Goal: Transaction & Acquisition: Obtain resource

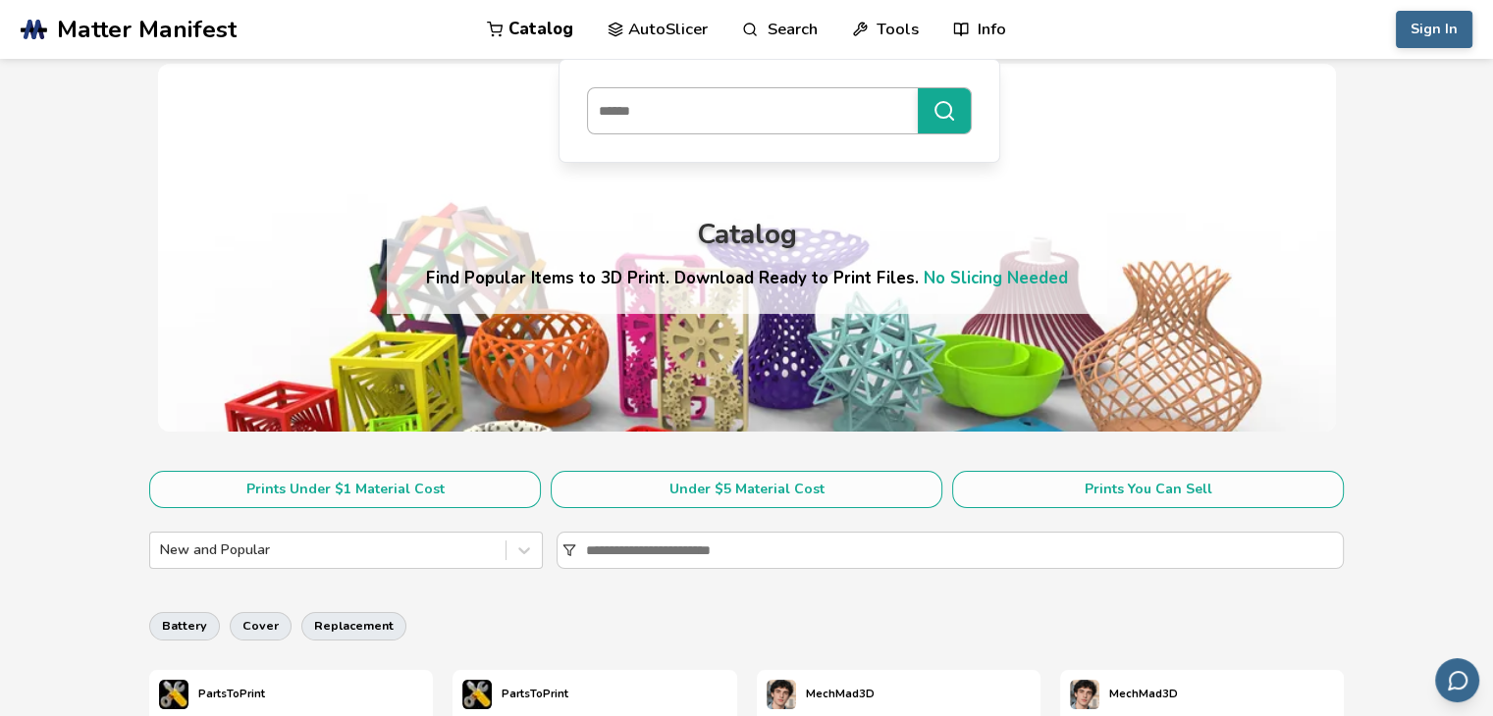
click at [766, 109] on input at bounding box center [748, 110] width 320 height 35
click at [918, 88] on button "**********" at bounding box center [944, 110] width 53 height 45
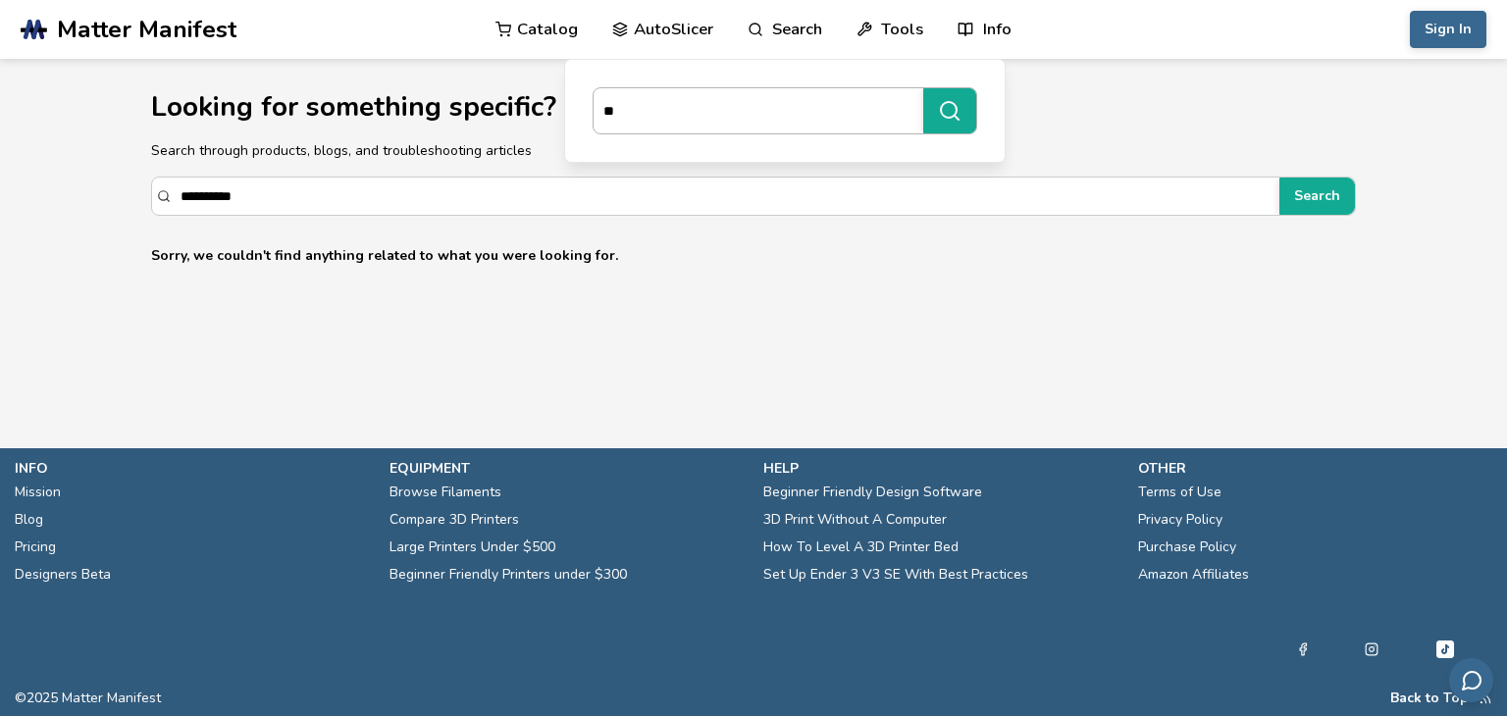
type input "*"
type input "***"
click at [923, 88] on button "***" at bounding box center [949, 110] width 53 height 45
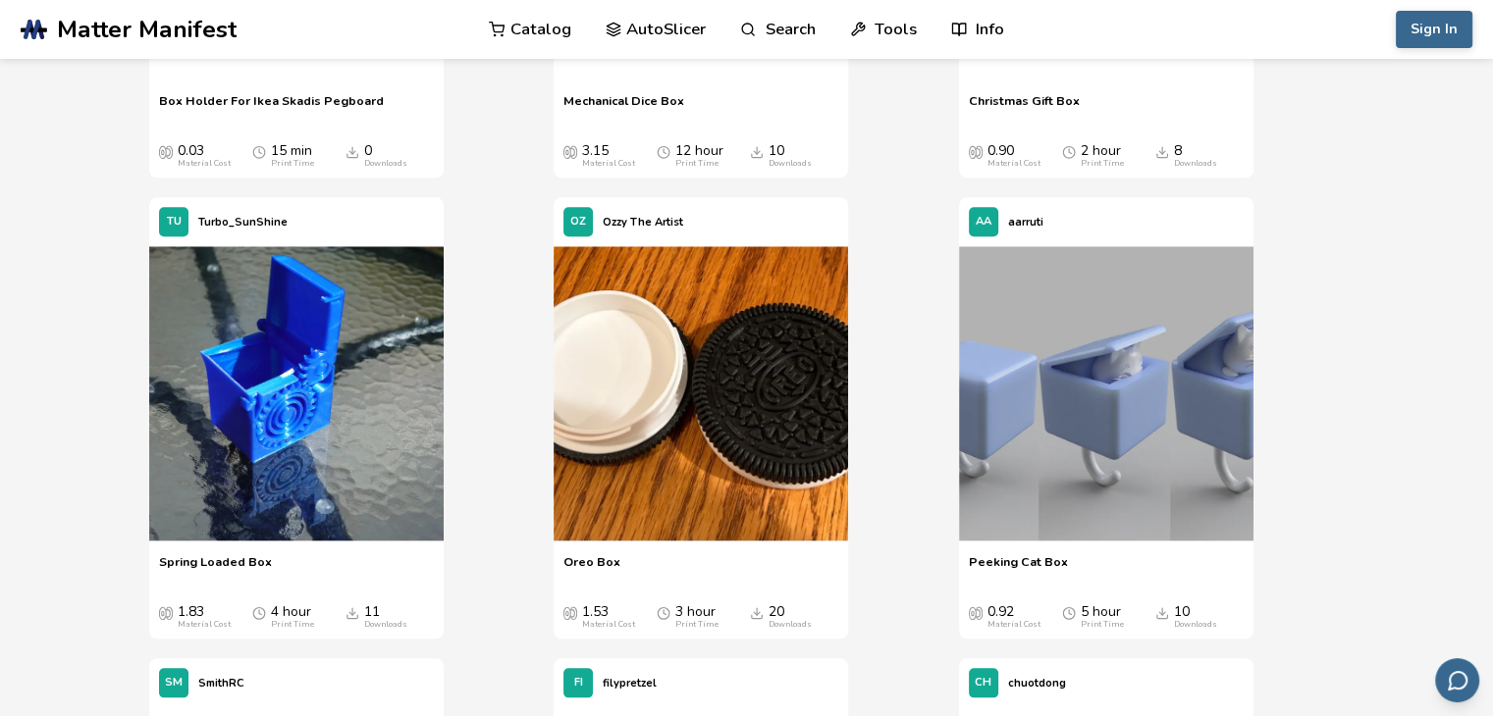
scroll to position [2072, 0]
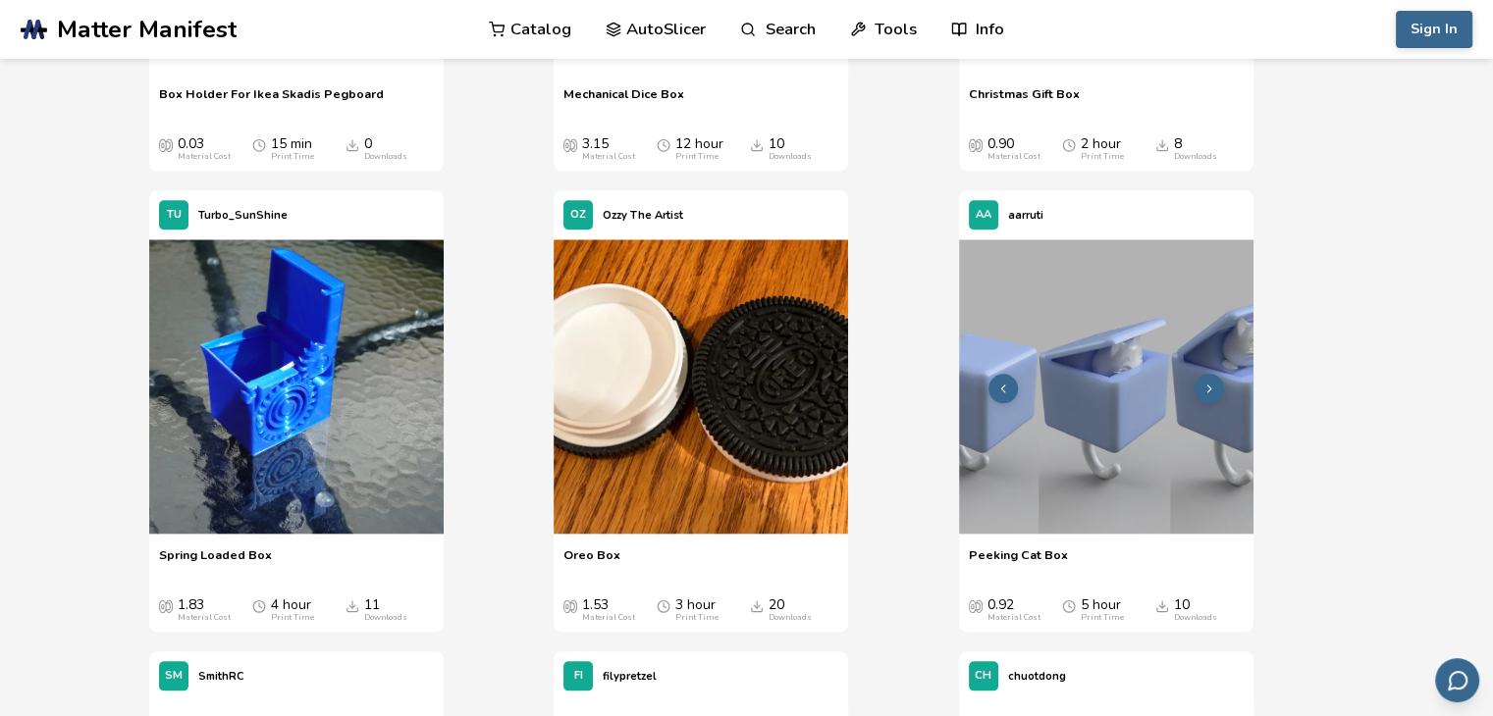
click at [1160, 415] on img at bounding box center [1106, 386] width 294 height 294
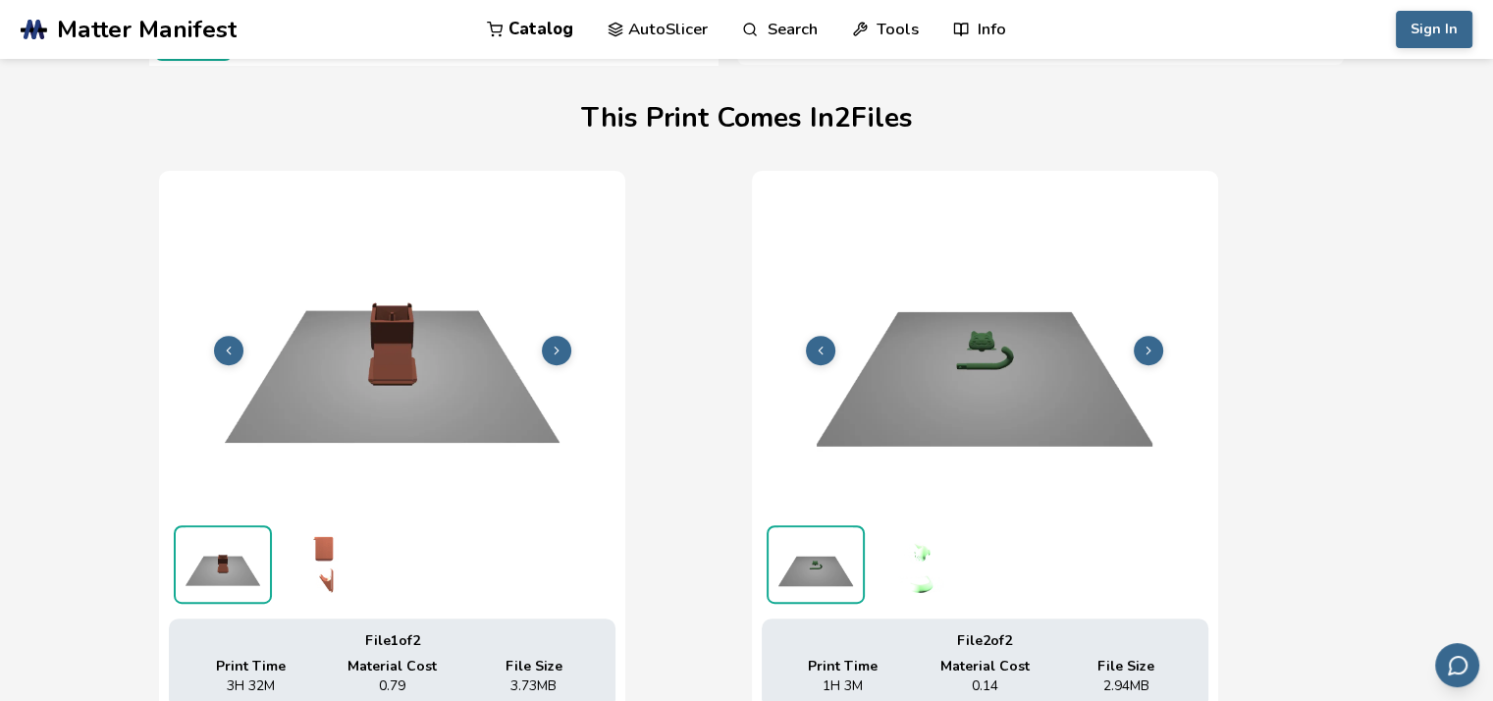
scroll to position [590, 8]
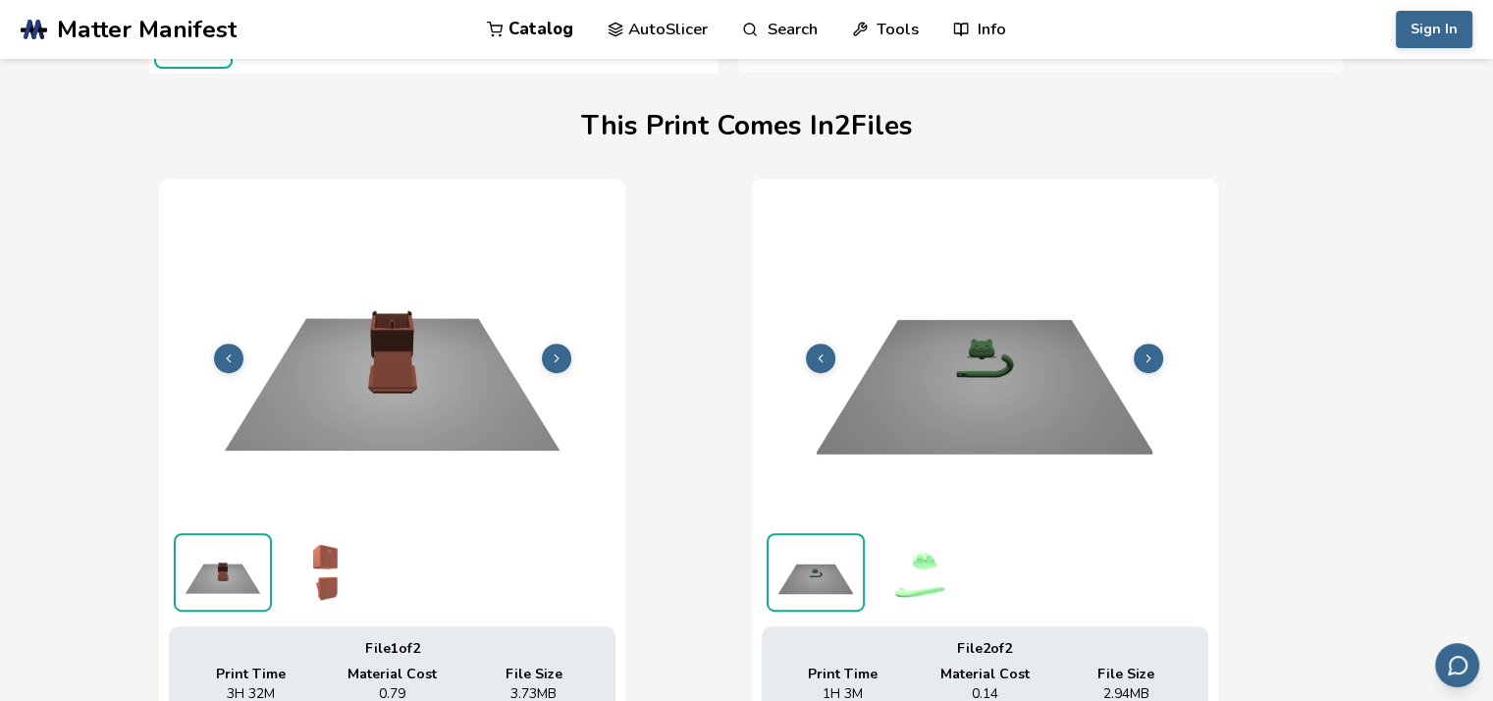
click at [454, 380] on img at bounding box center [392, 355] width 447 height 335
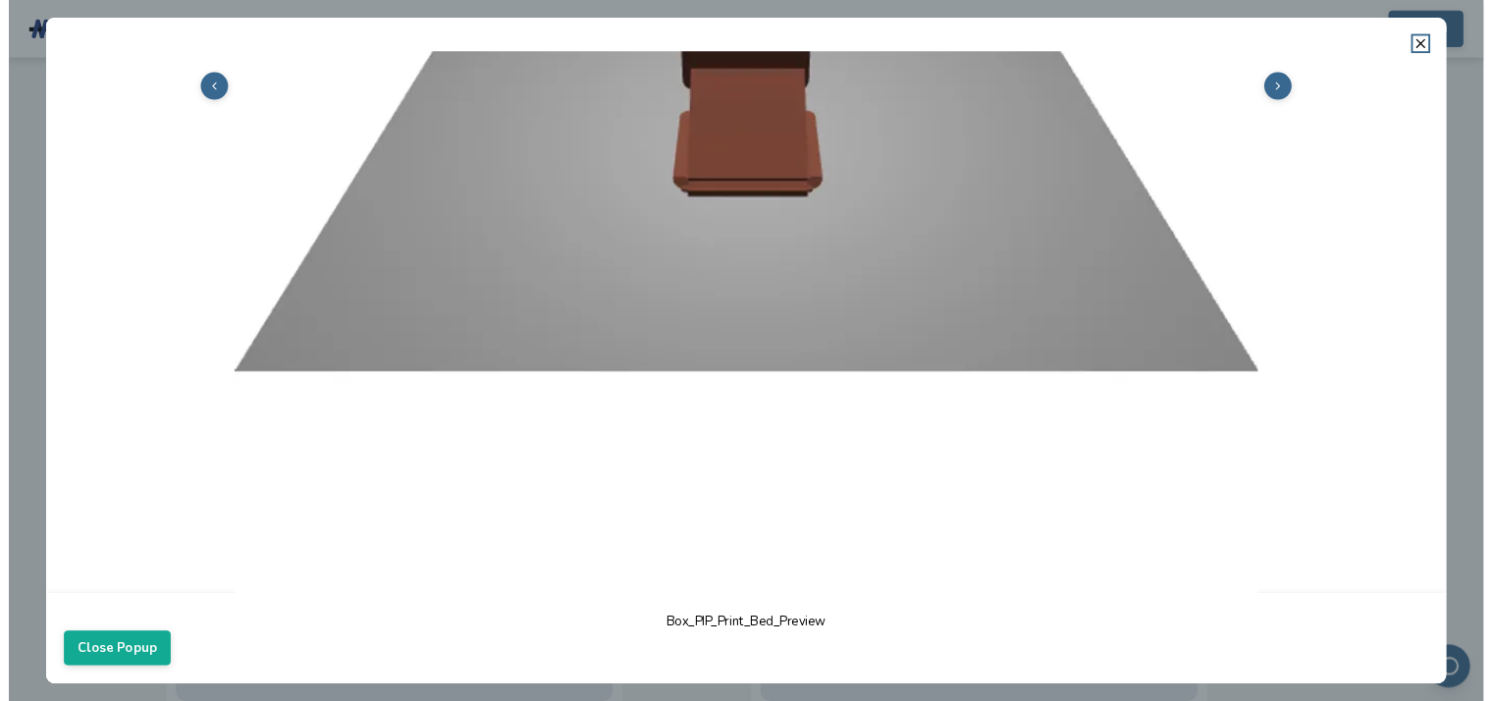
scroll to position [549, 0]
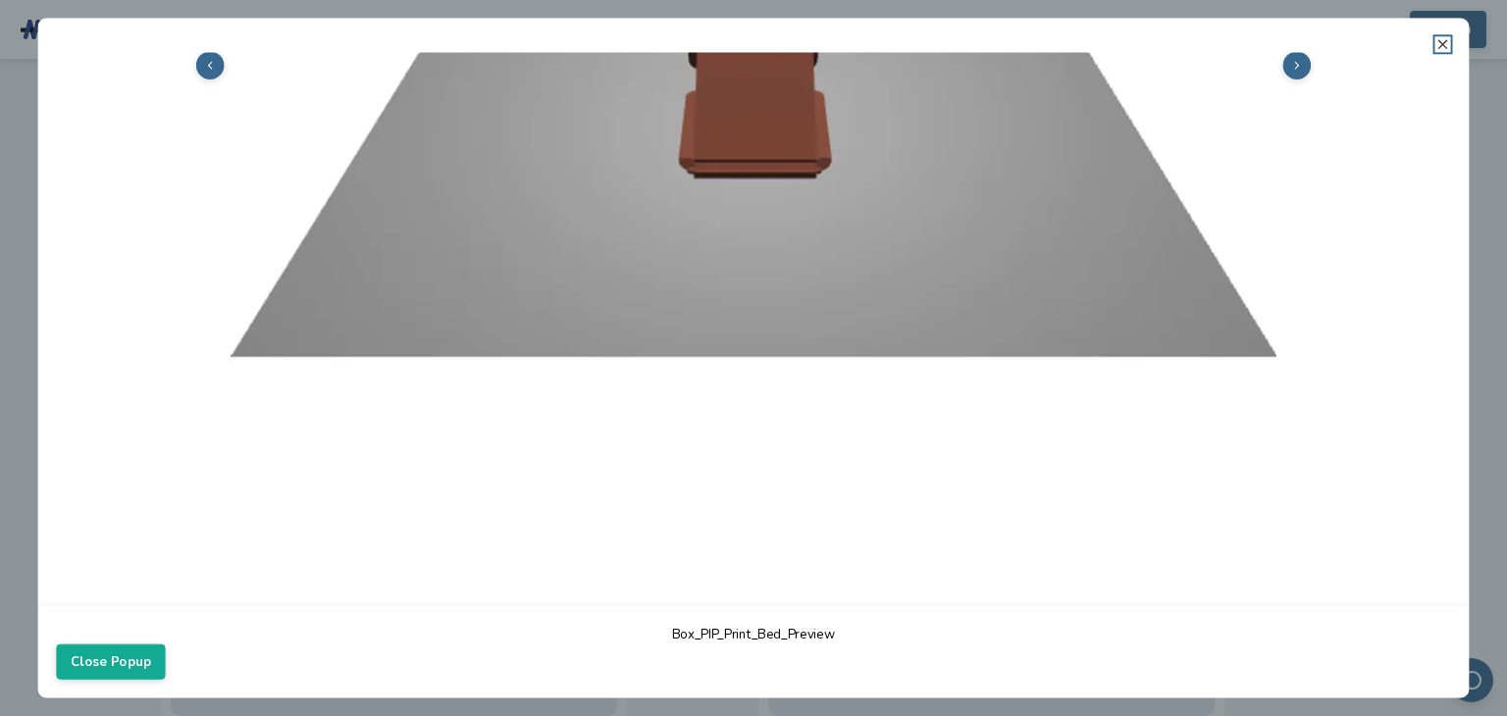
click at [1437, 37] on icon at bounding box center [1444, 44] width 16 height 16
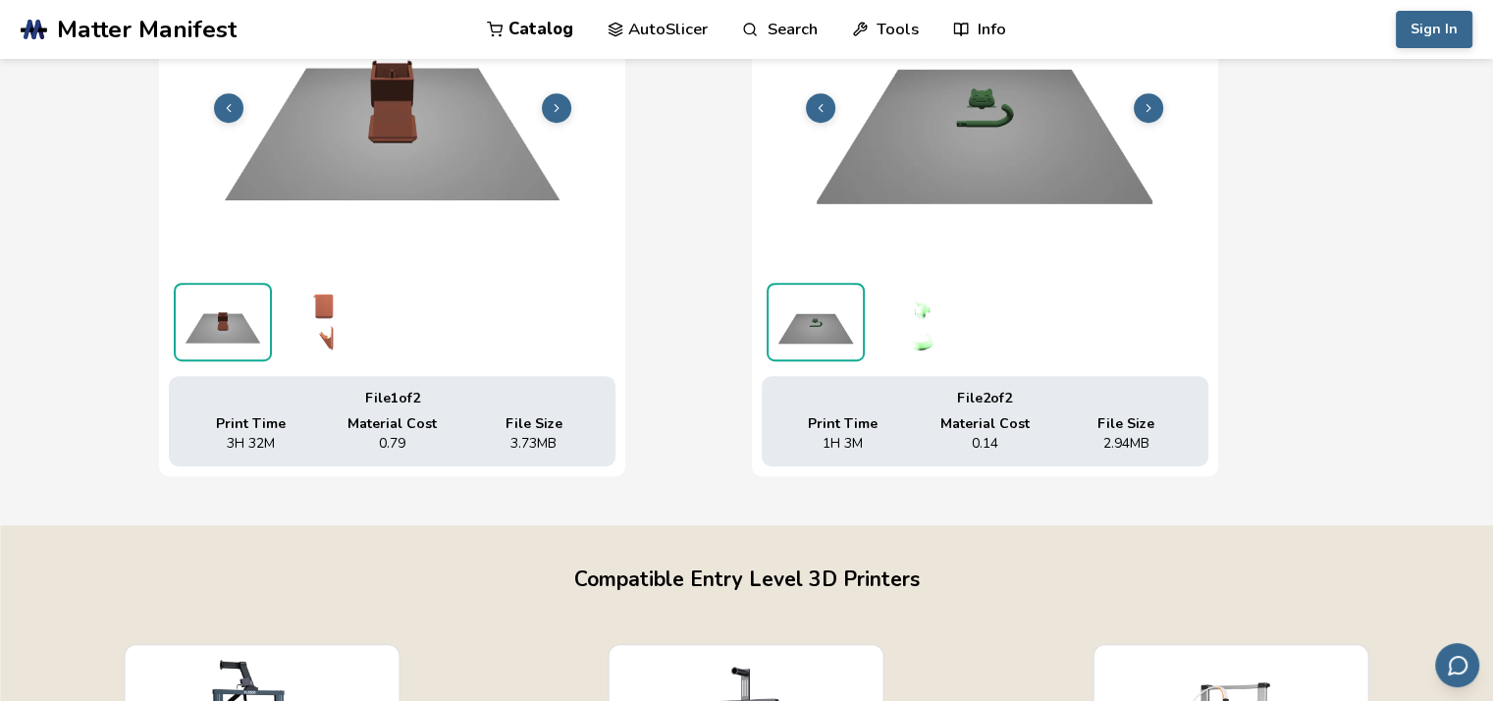
scroll to position [837, 0]
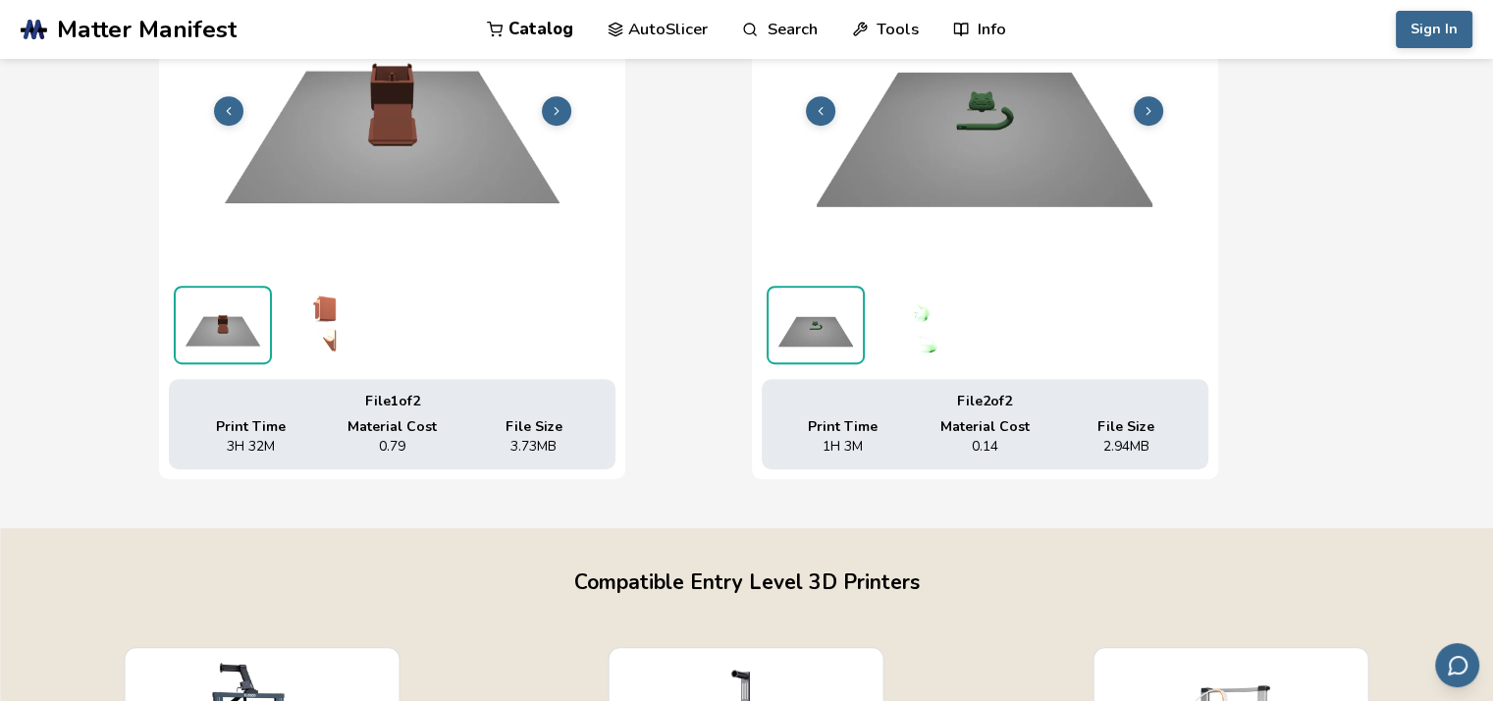
click at [492, 425] on div "File Size 3.73 MB" at bounding box center [533, 436] width 133 height 35
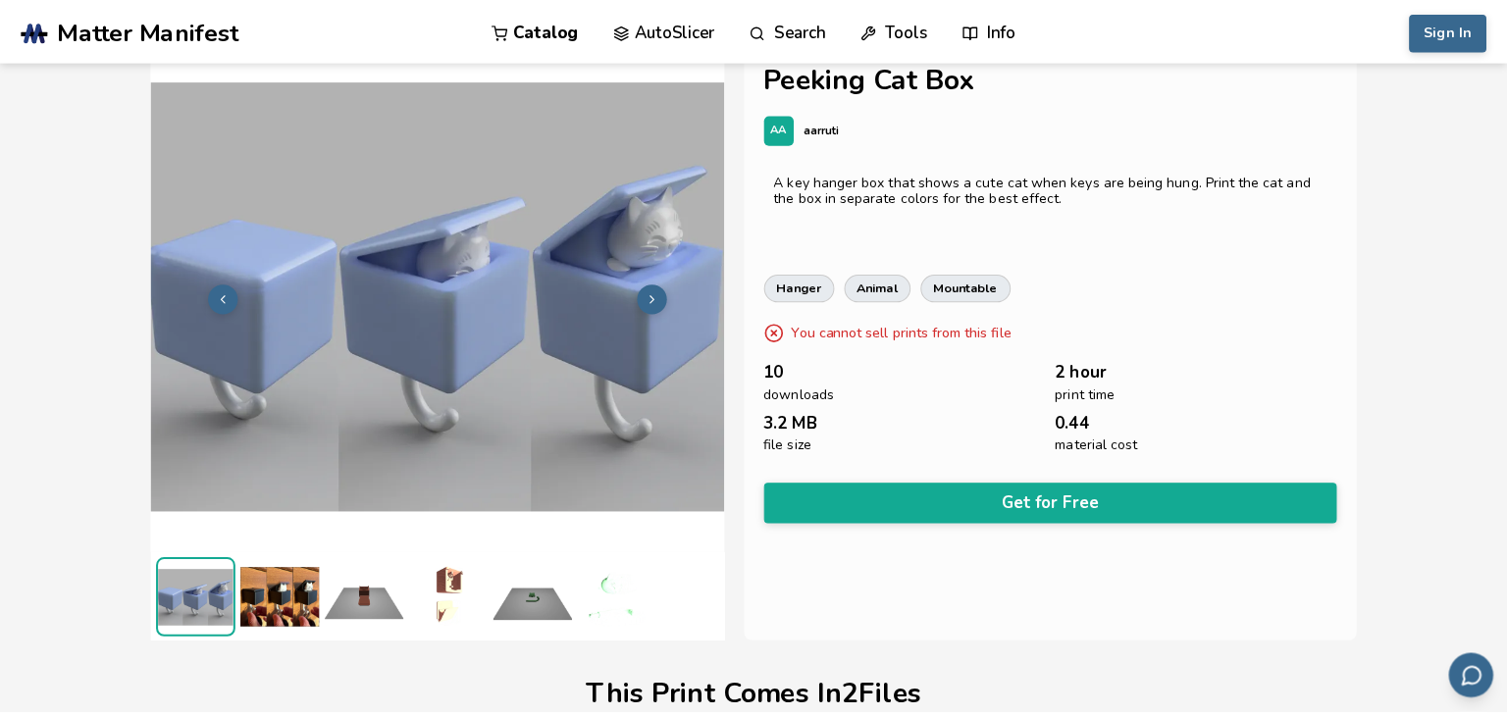
scroll to position [0, 0]
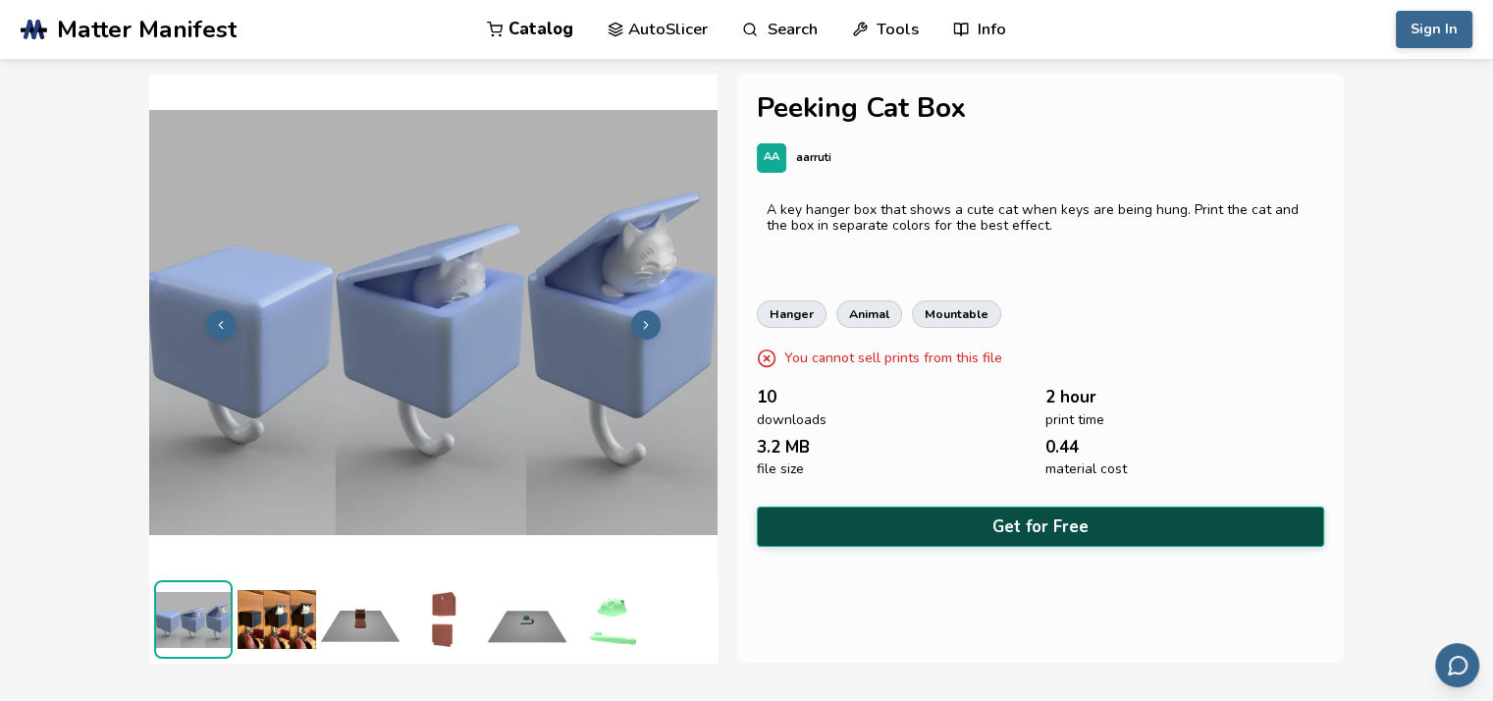
click at [1052, 515] on button "Get for Free" at bounding box center [1040, 526] width 567 height 40
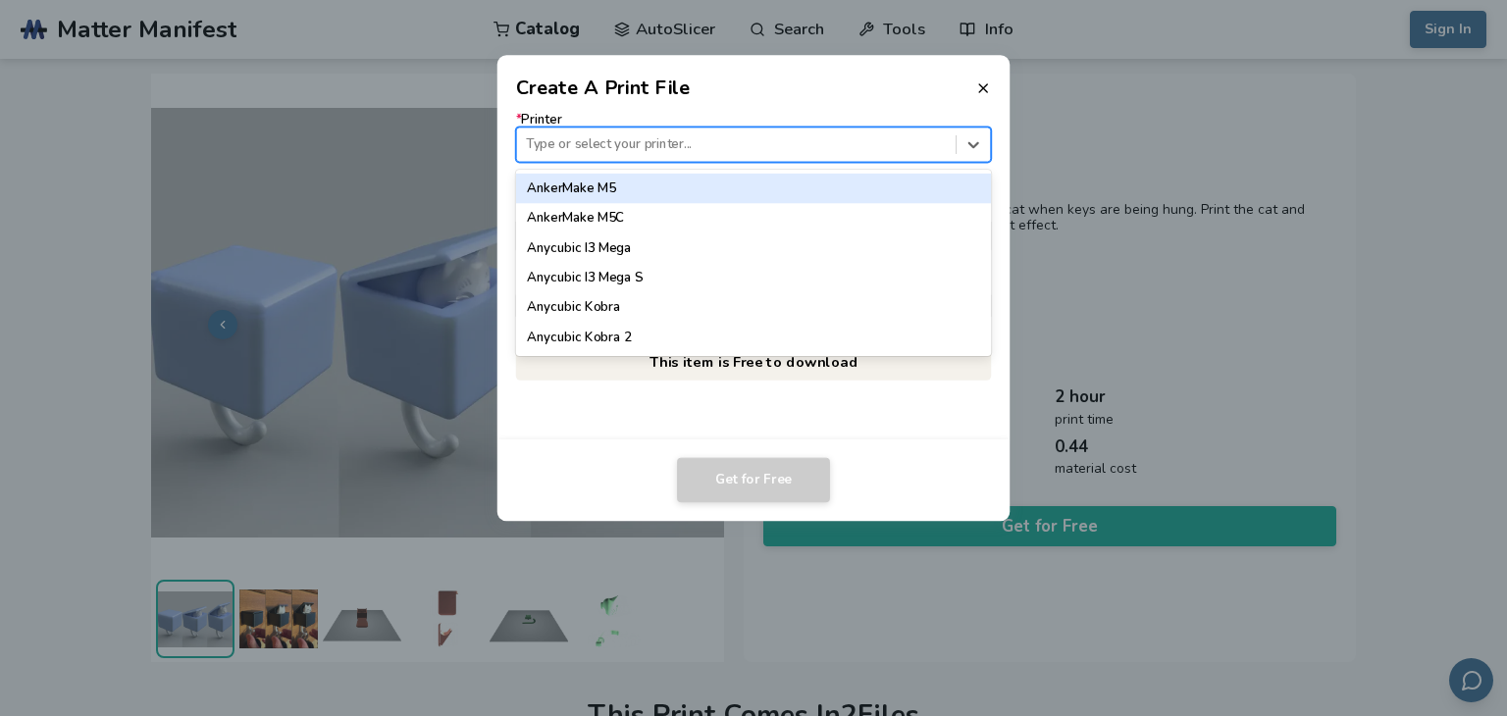
click at [682, 145] on div at bounding box center [736, 144] width 420 height 19
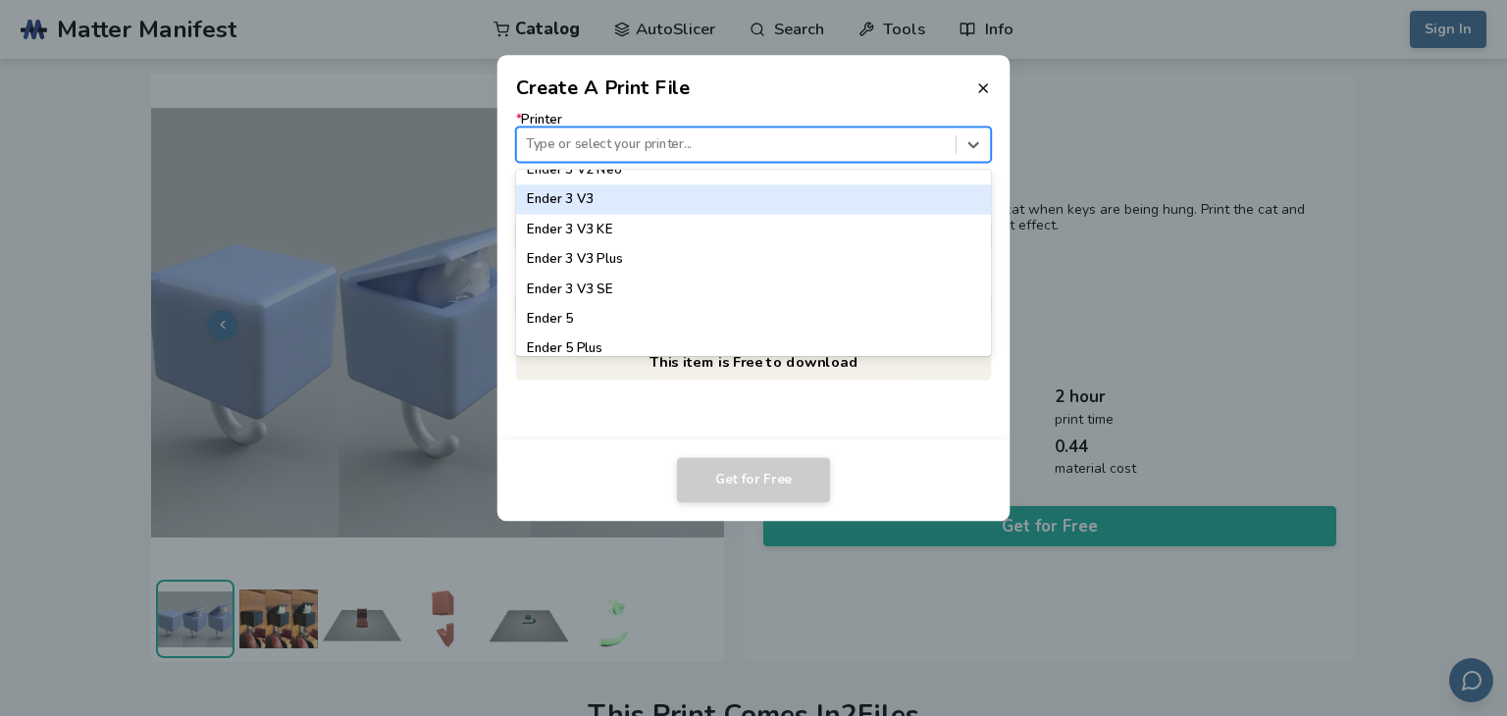
scroll to position [1343, 0]
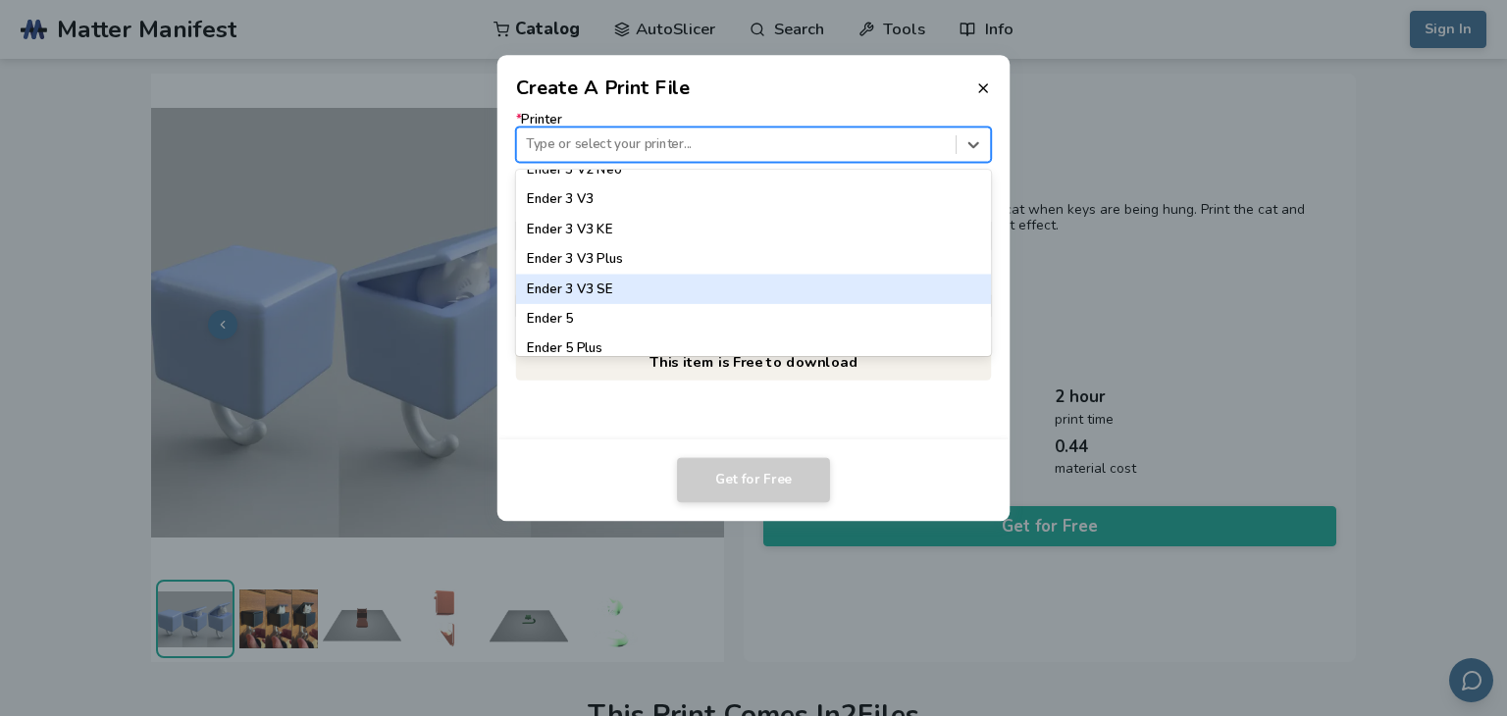
click at [612, 290] on div "Ender 3 V3 SE" at bounding box center [754, 289] width 476 height 29
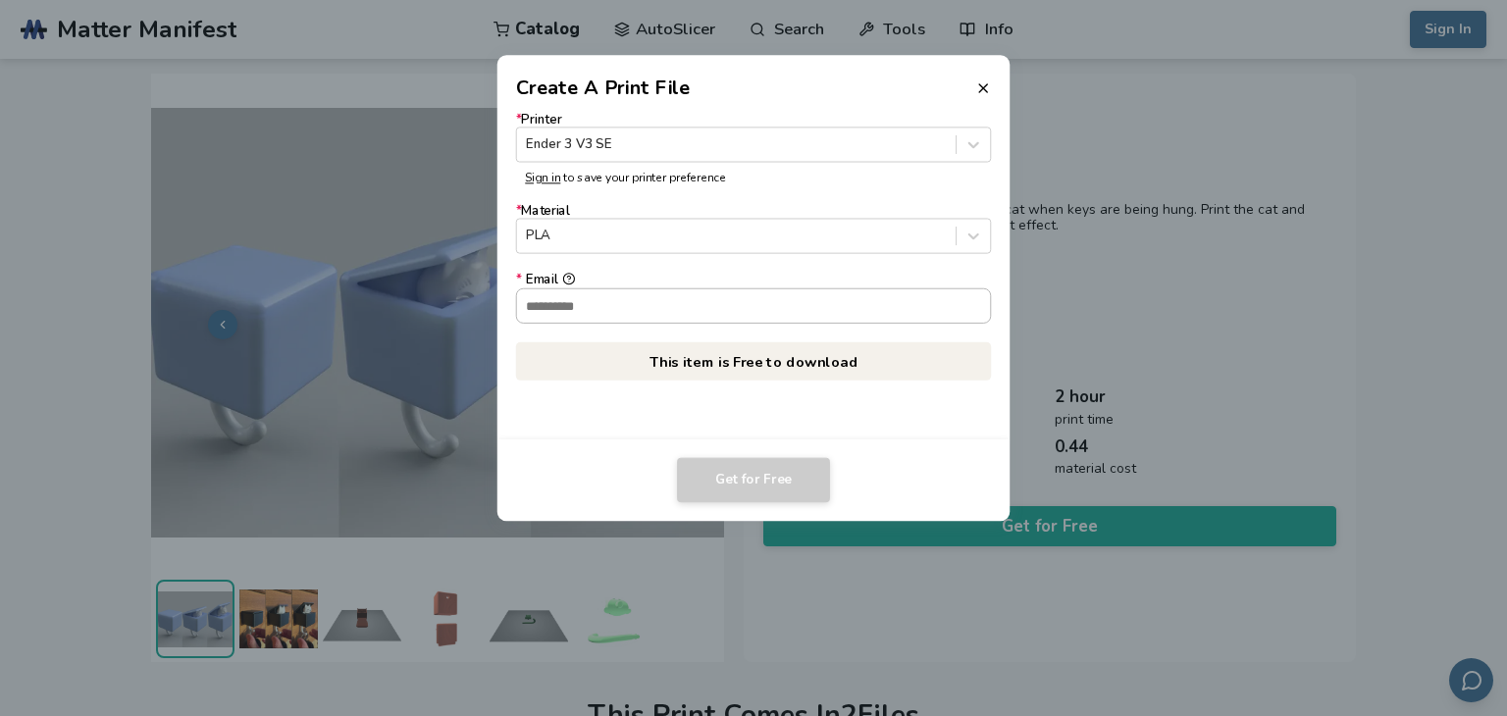
click at [636, 300] on input "* Email" at bounding box center [754, 305] width 474 height 33
type input "**********"
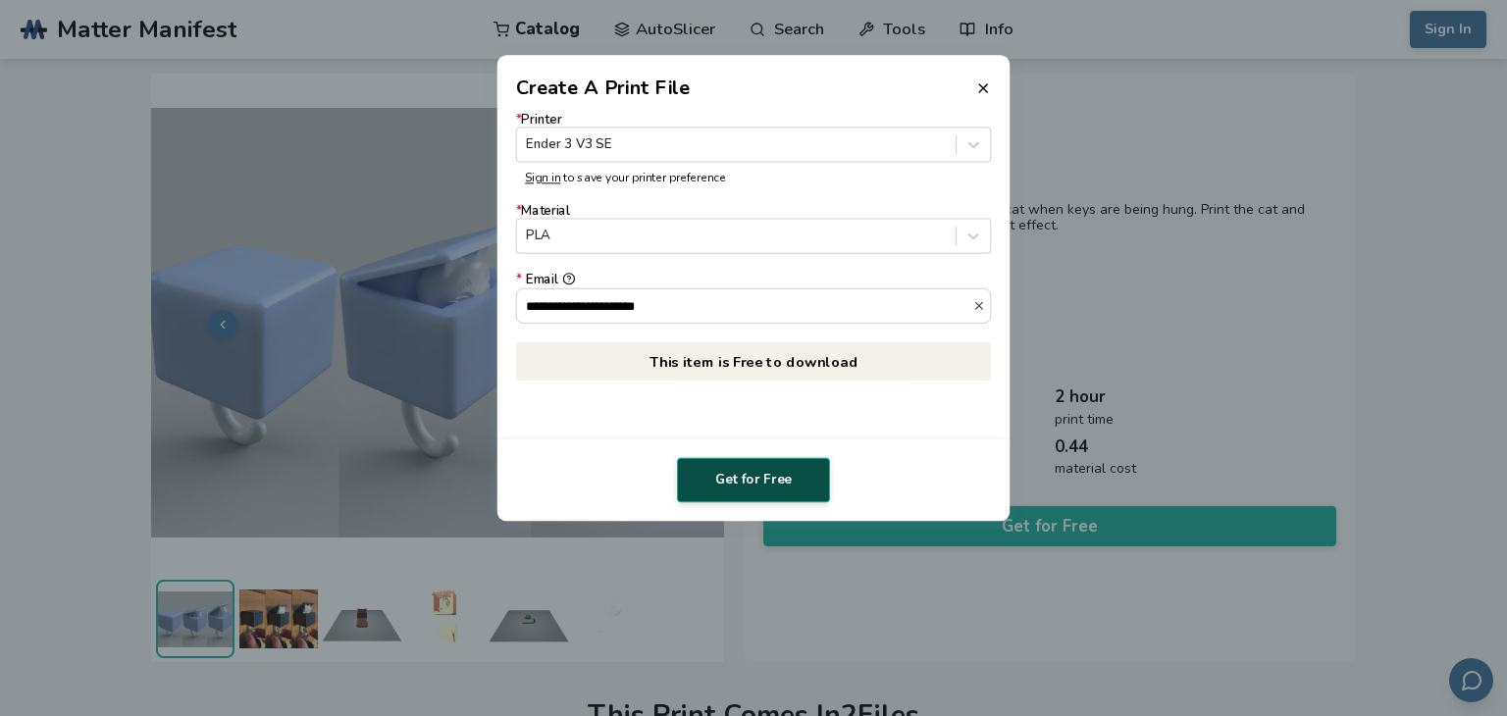
click at [769, 492] on button "Get for Free" at bounding box center [753, 480] width 153 height 45
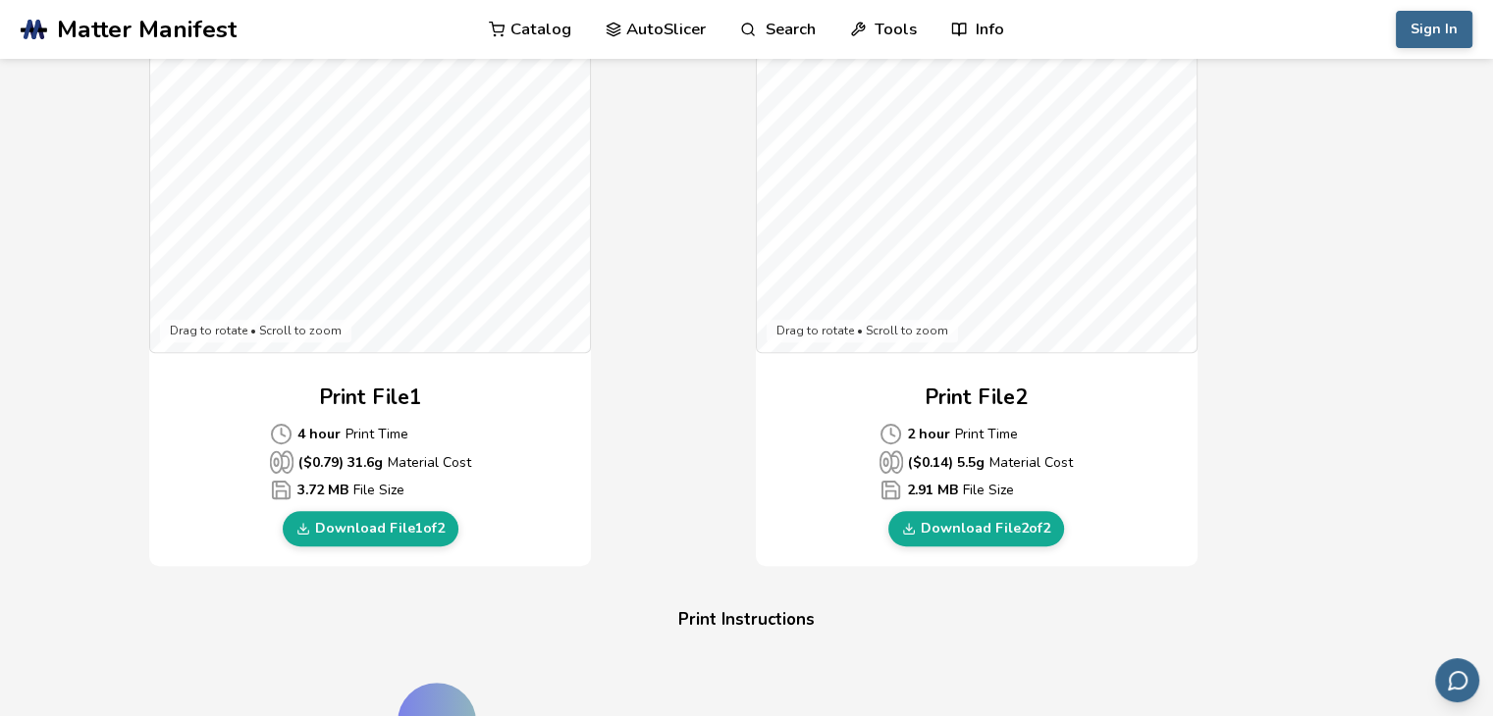
scroll to position [652, 0]
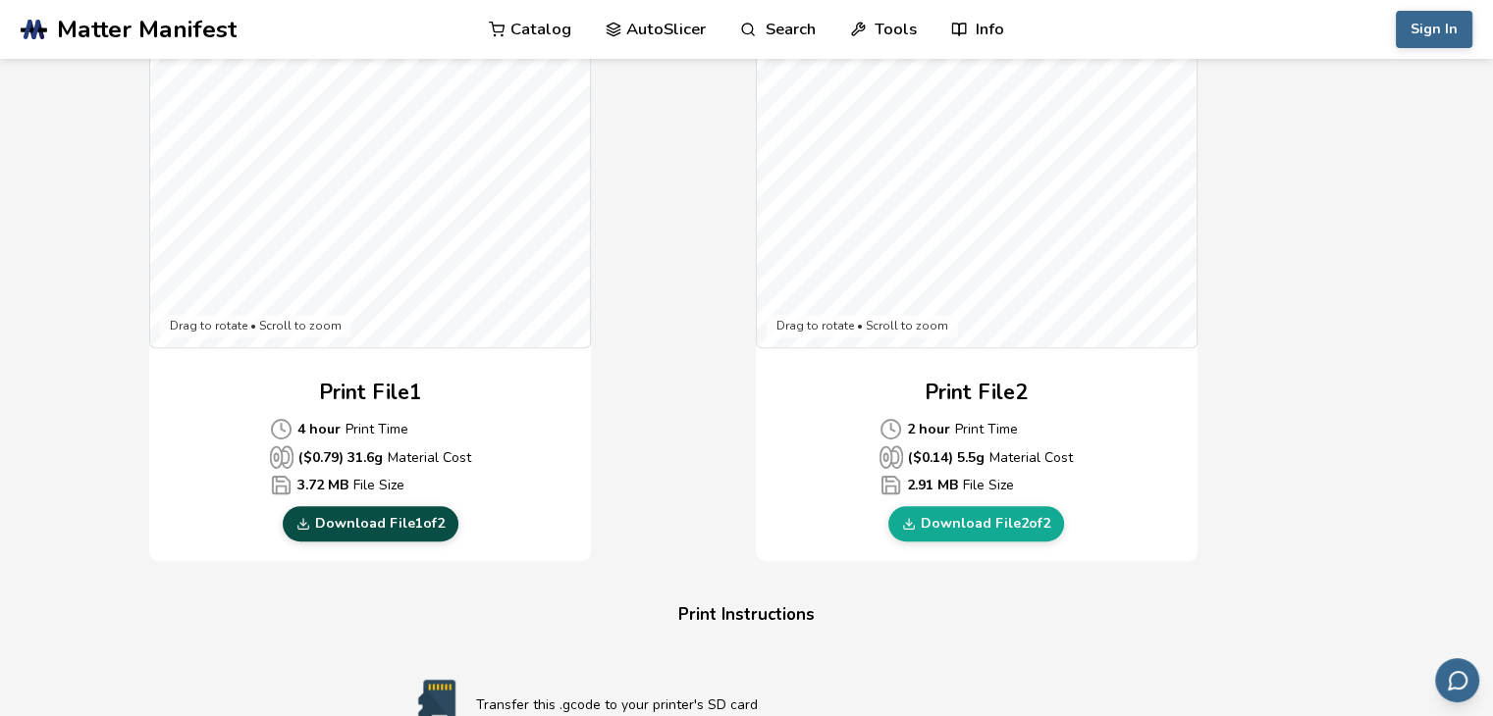
click at [384, 525] on link "Download File 1 of 2" at bounding box center [371, 523] width 176 height 35
click at [1255, 485] on div "Gcode Preview Drag to rotate • Scroll to zoom Print File 1 4 hour Print Time ($…" at bounding box center [738, 205] width 1178 height 714
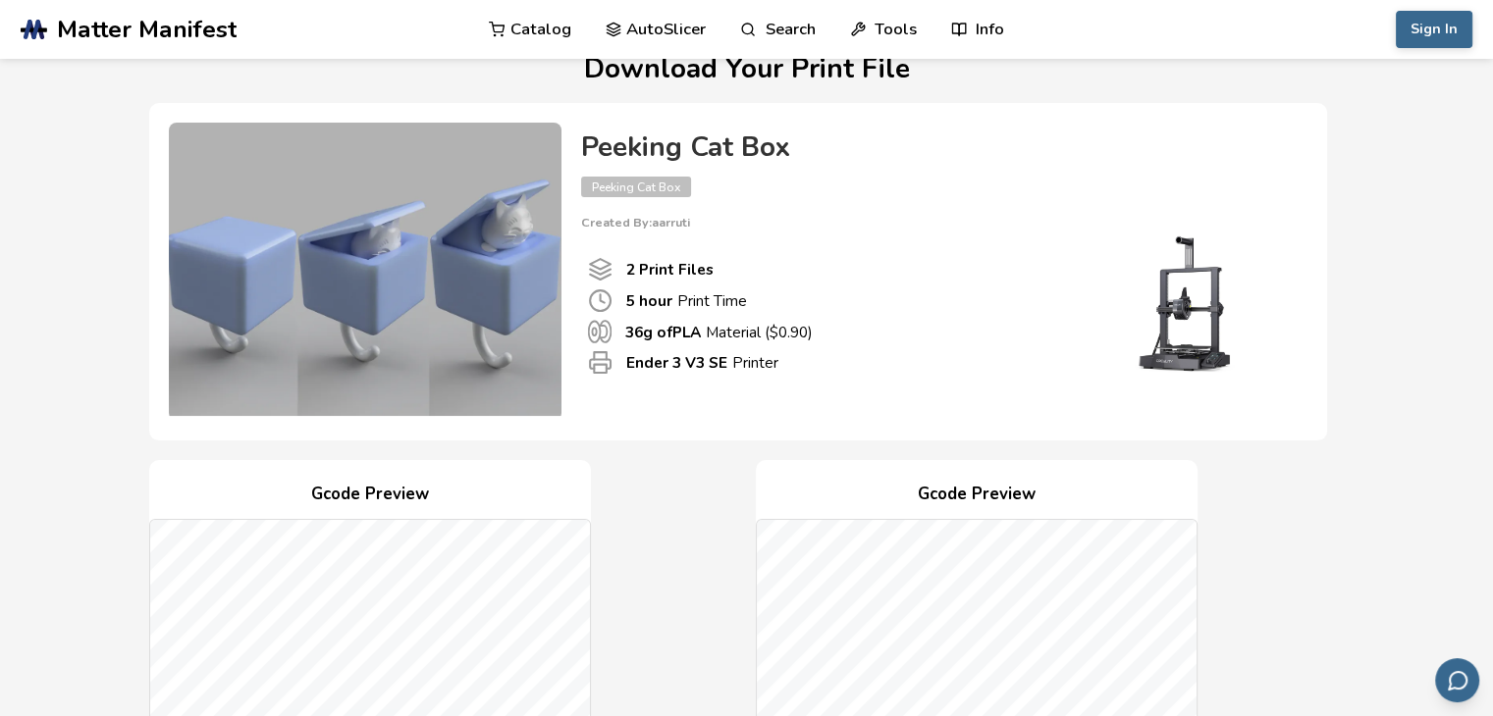
scroll to position [0, 0]
